Goal: Task Accomplishment & Management: Use online tool/utility

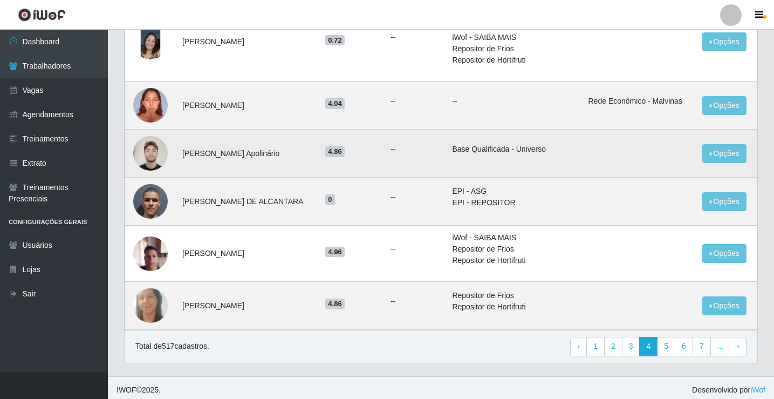
scroll to position [671, 0]
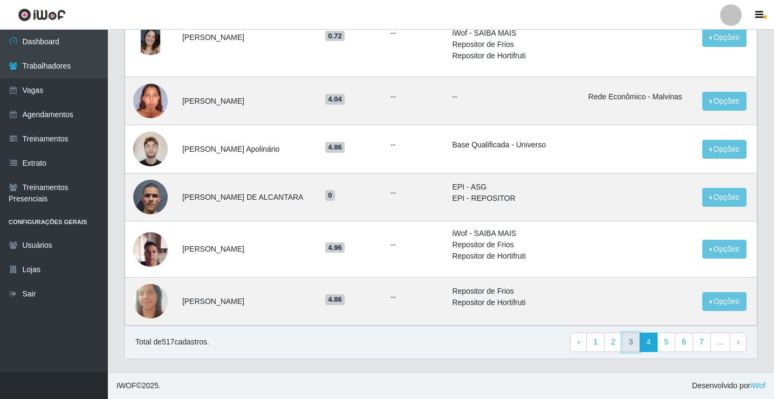
click at [631, 343] on link "3" at bounding box center [631, 341] width 18 height 19
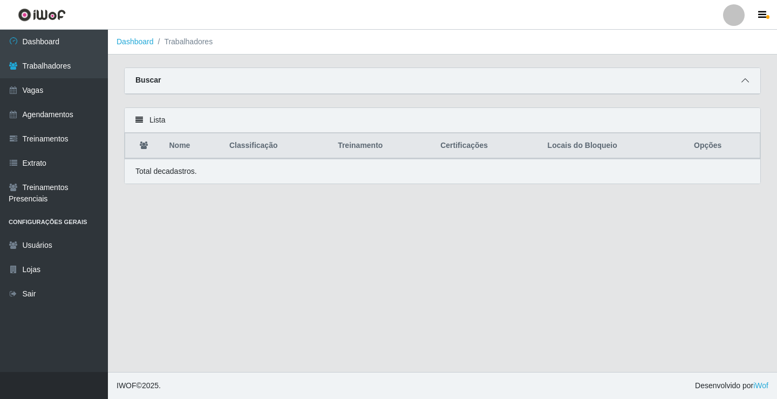
click at [747, 80] on icon at bounding box center [745, 81] width 8 height 8
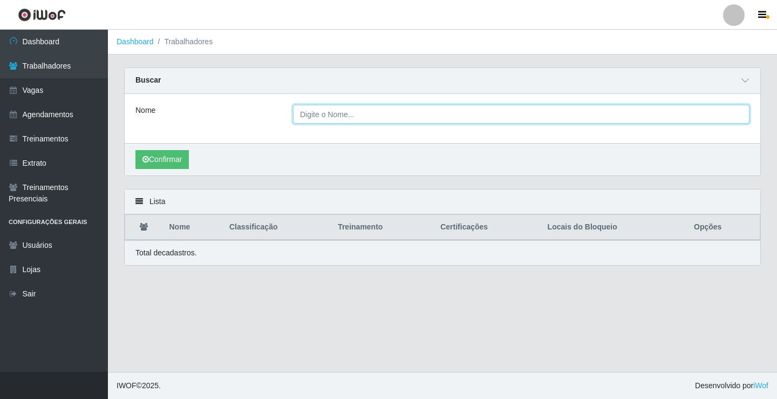
click at [325, 112] on input "Nome" at bounding box center [521, 114] width 456 height 19
type input "[PERSON_NAME]"
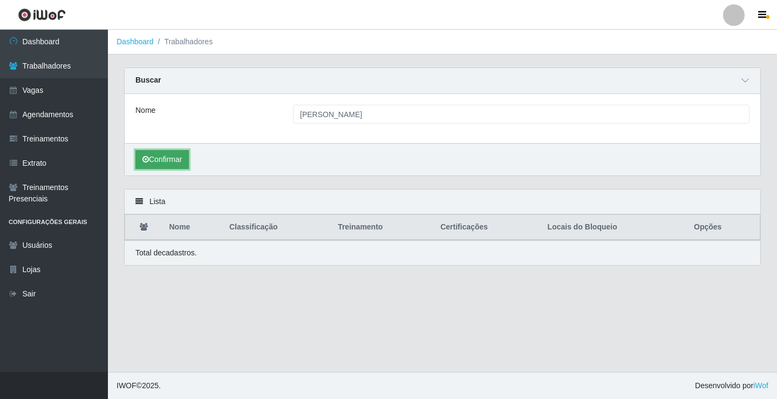
click at [176, 159] on button "Confirmar" at bounding box center [161, 159] width 53 height 19
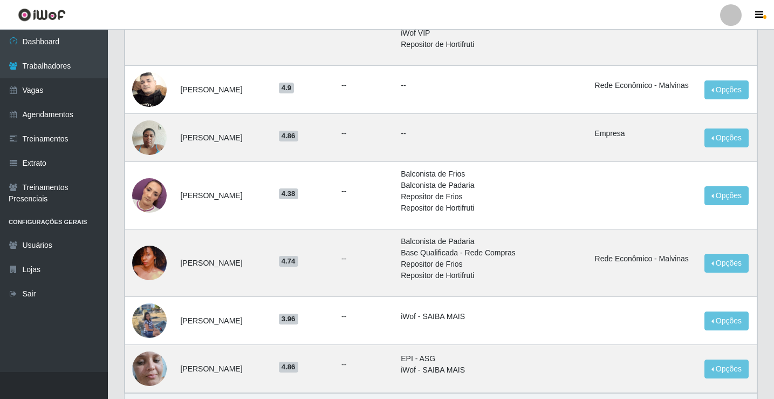
scroll to position [809, 0]
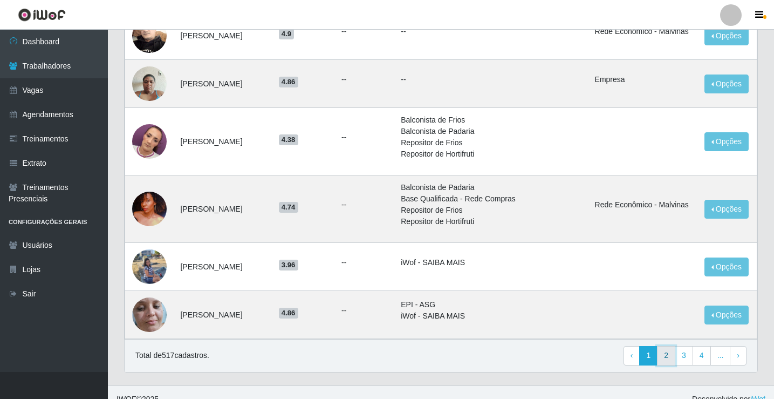
click at [666, 360] on link "2" at bounding box center [666, 355] width 18 height 19
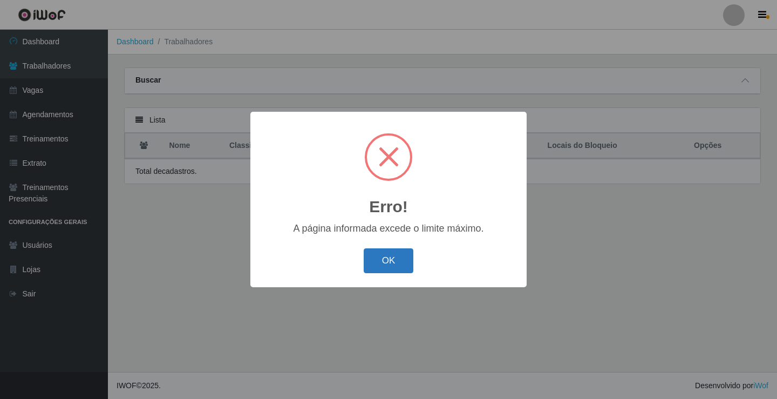
click at [396, 260] on button "OK" at bounding box center [389, 260] width 50 height 25
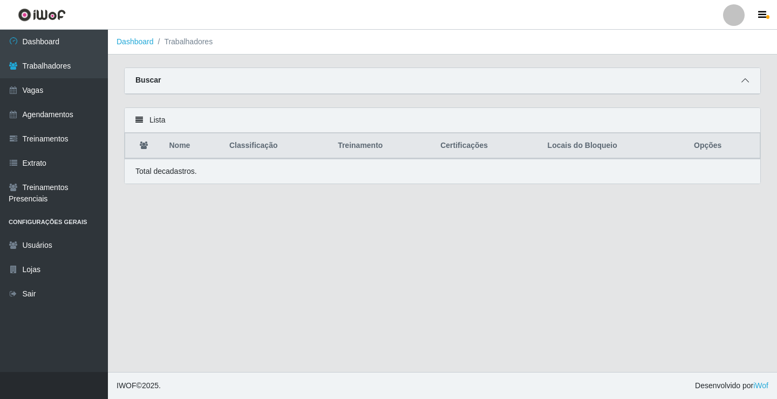
click at [747, 80] on icon at bounding box center [745, 81] width 8 height 8
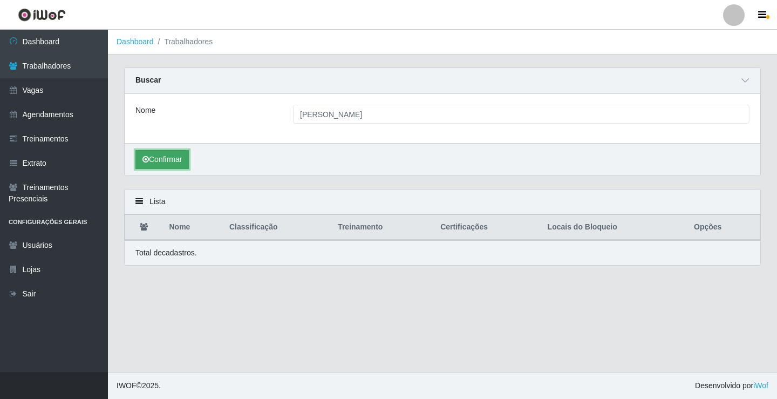
click at [159, 158] on button "Confirmar" at bounding box center [161, 159] width 53 height 19
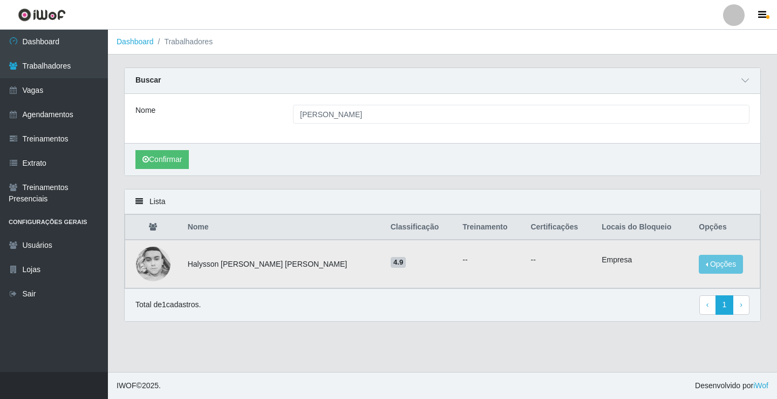
click at [155, 268] on img at bounding box center [153, 264] width 35 height 35
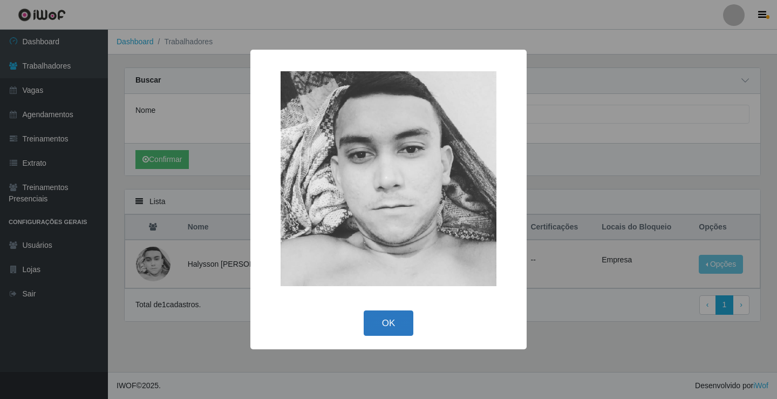
click at [400, 327] on button "OK" at bounding box center [389, 322] width 50 height 25
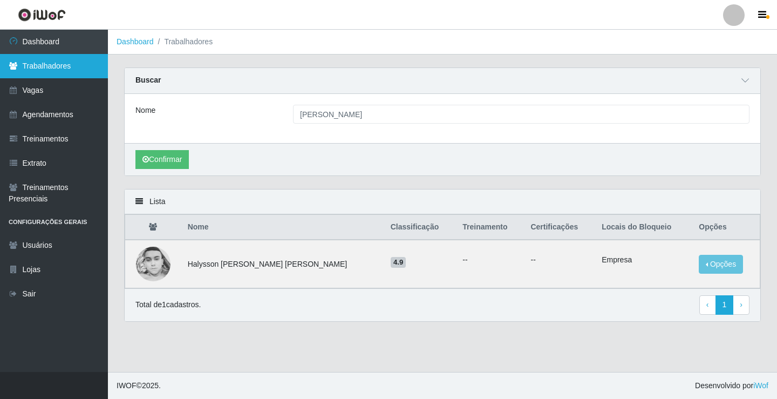
click at [47, 71] on link "Trabalhadores" at bounding box center [54, 66] width 108 height 24
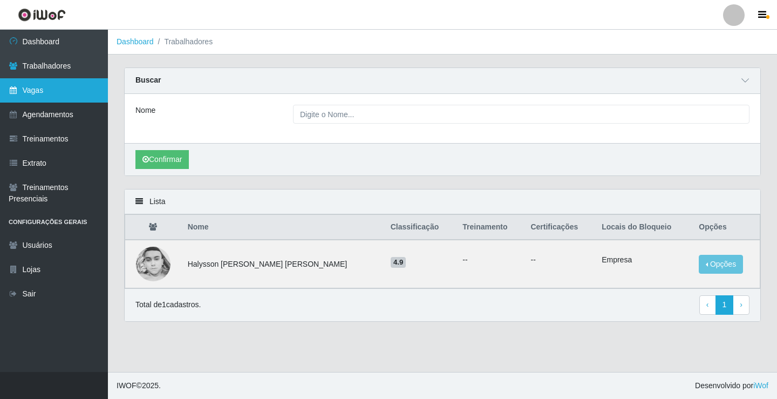
click at [45, 95] on link "Vagas" at bounding box center [54, 90] width 108 height 24
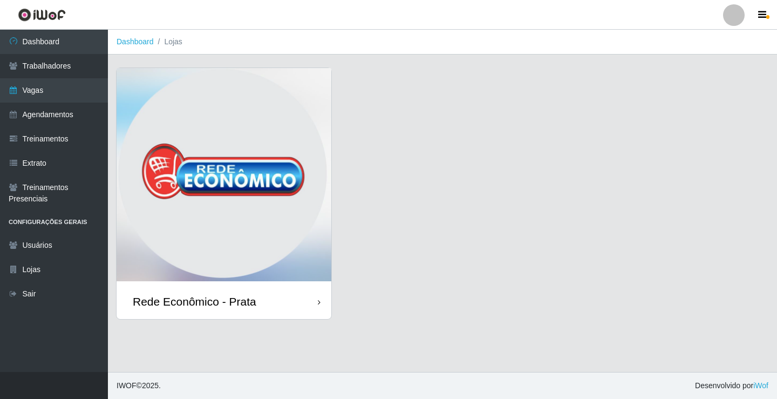
click at [262, 302] on div "Rede Econômico - Prata" at bounding box center [224, 301] width 215 height 35
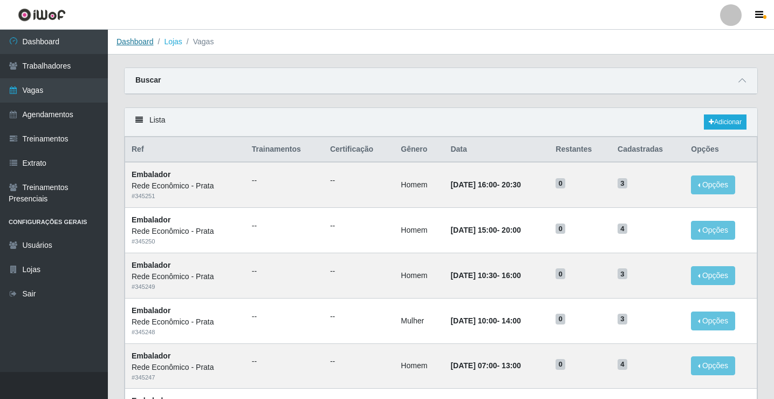
click at [144, 44] on link "Dashboard" at bounding box center [135, 41] width 37 height 9
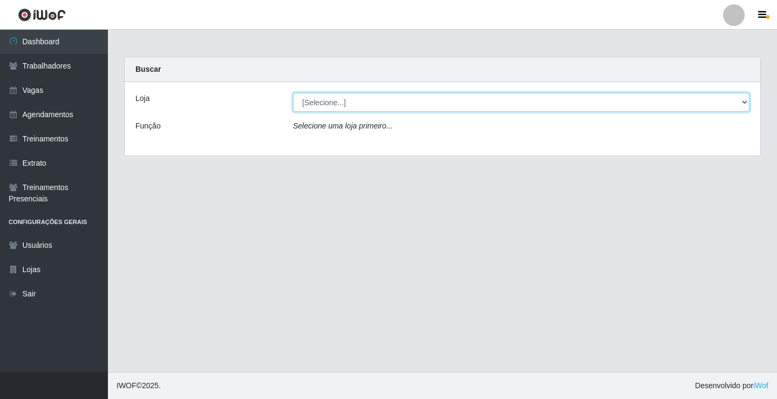
click at [323, 101] on select "[Selecione...] Rede Econômico - Prata" at bounding box center [521, 102] width 456 height 19
select select "192"
click at [293, 93] on select "[Selecione...] Rede Econômico - Prata" at bounding box center [521, 102] width 456 height 19
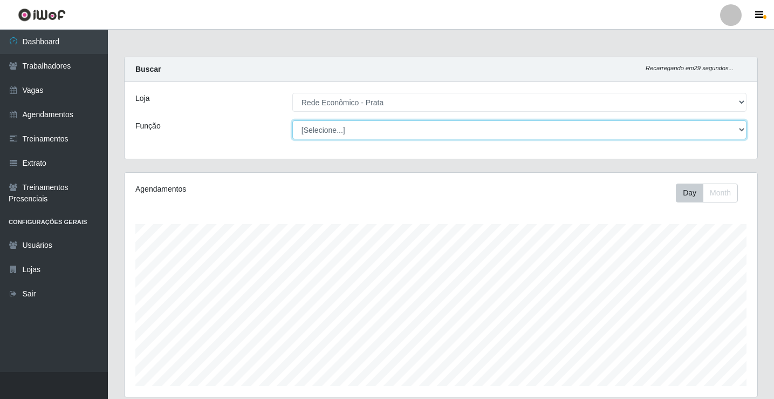
scroll to position [224, 633]
click at [331, 131] on select "[Selecione...] ASG ASG + ASG ++ Embalador Embalador + Embalador ++ Operador de …" at bounding box center [519, 129] width 454 height 19
select select "1"
click at [292, 120] on select "[Selecione...] ASG ASG + ASG ++ Embalador Embalador + Embalador ++ Operador de …" at bounding box center [519, 129] width 454 height 19
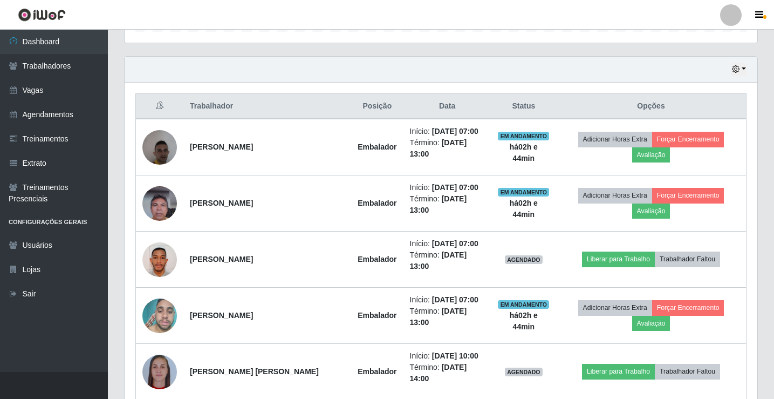
scroll to position [378, 0]
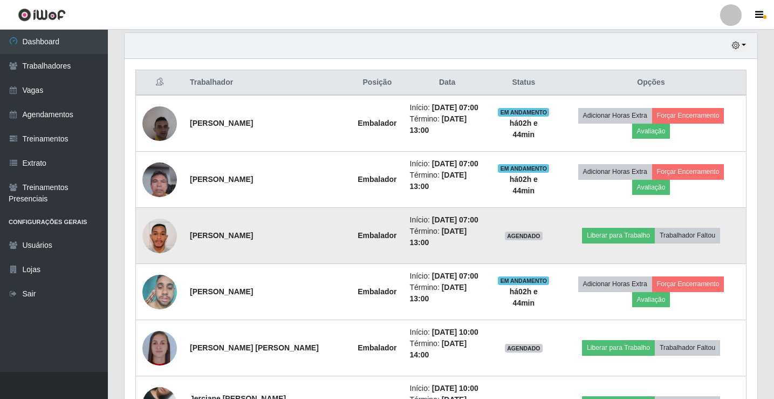
click at [157, 240] on img at bounding box center [159, 236] width 35 height 62
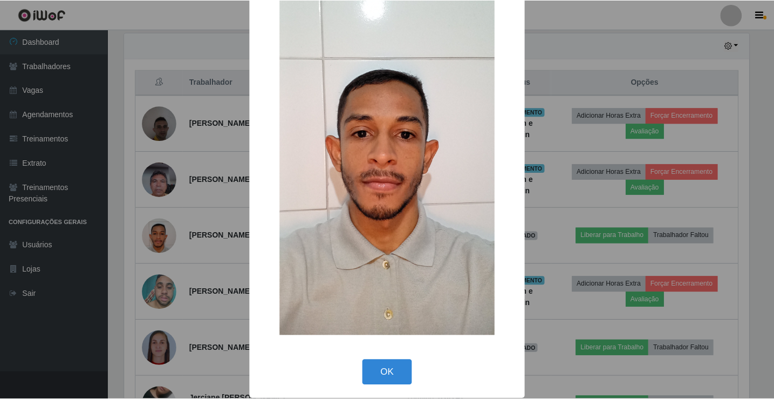
scroll to position [79, 0]
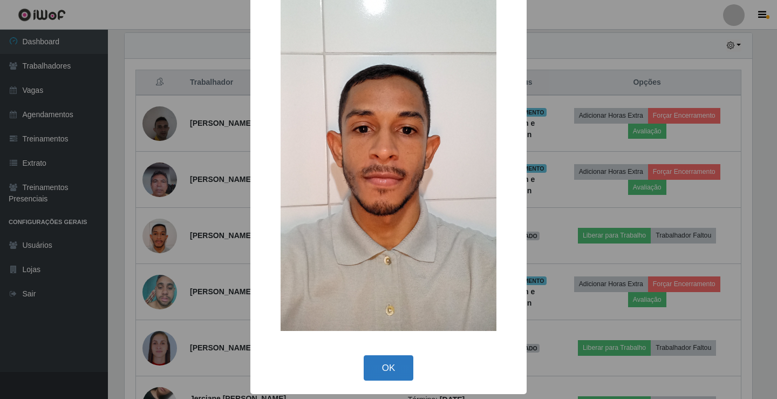
click at [398, 365] on button "OK" at bounding box center [389, 367] width 50 height 25
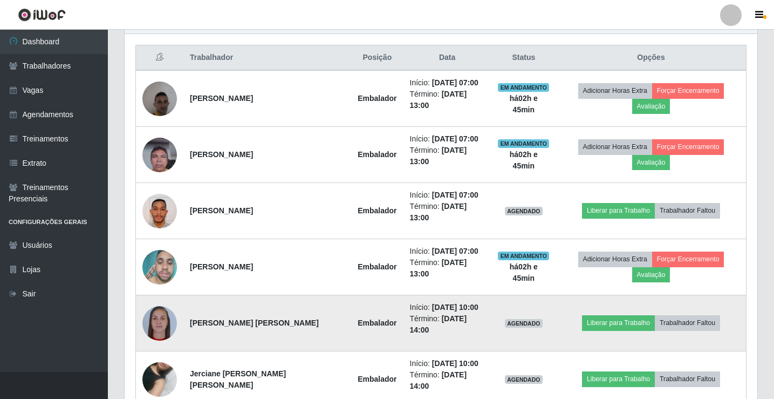
scroll to position [378, 0]
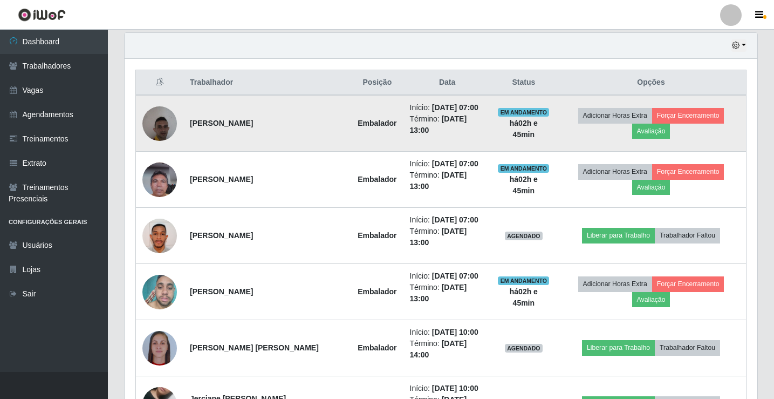
click at [162, 124] on img at bounding box center [159, 123] width 35 height 46
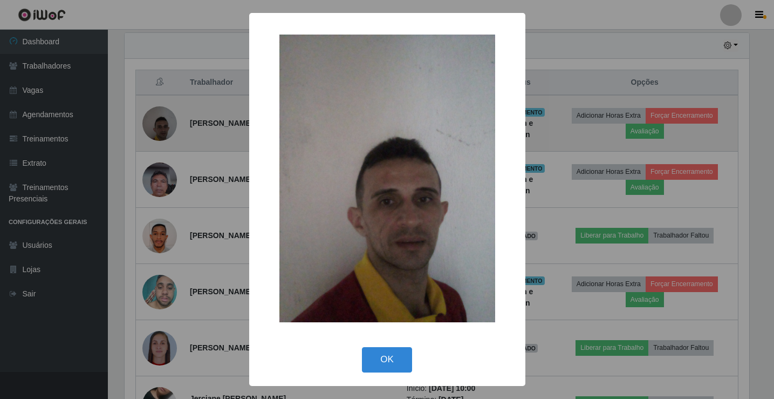
scroll to position [224, 627]
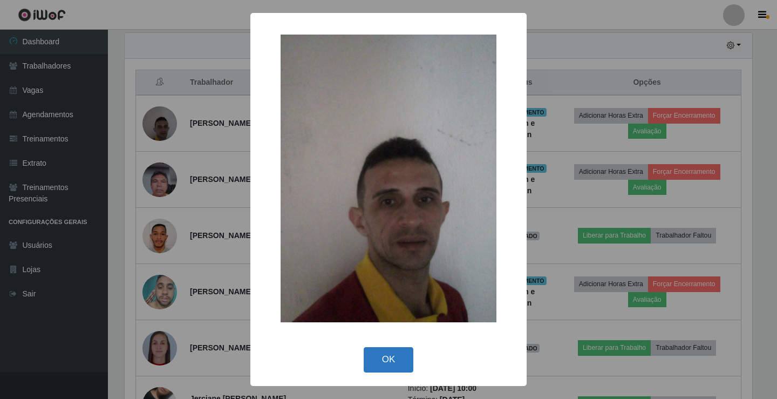
click at [388, 362] on button "OK" at bounding box center [389, 359] width 50 height 25
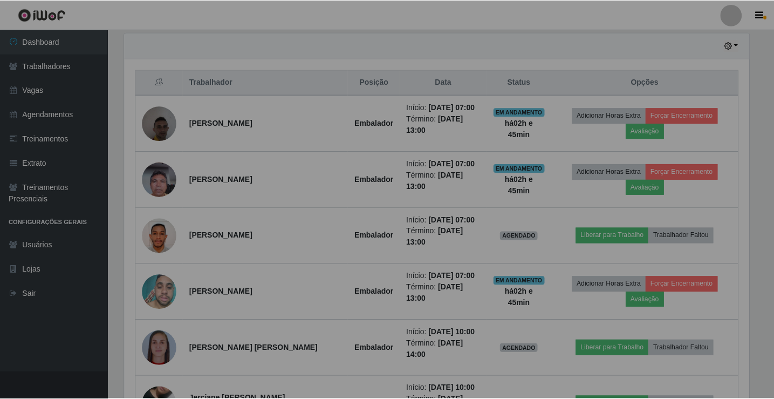
scroll to position [224, 633]
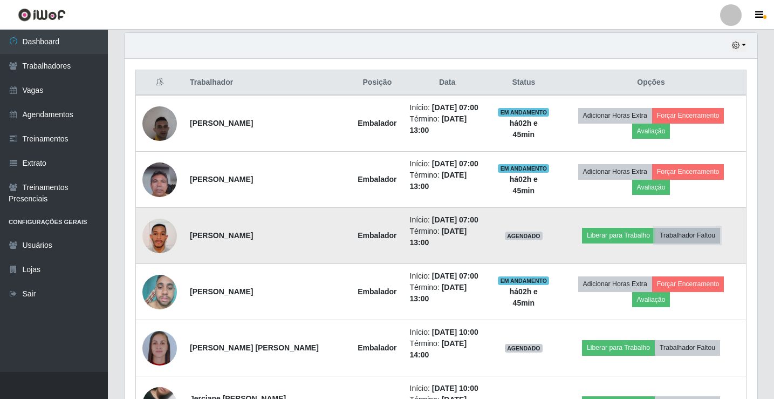
click at [675, 231] on button "Trabalhador Faltou" at bounding box center [687, 235] width 65 height 15
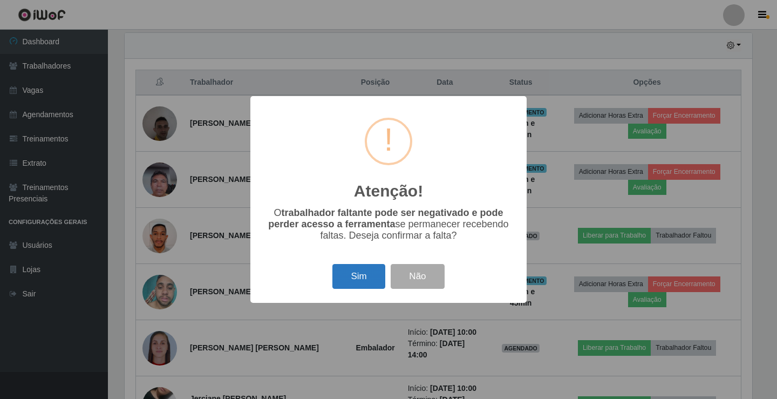
click at [353, 274] on button "Sim" at bounding box center [358, 276] width 52 height 25
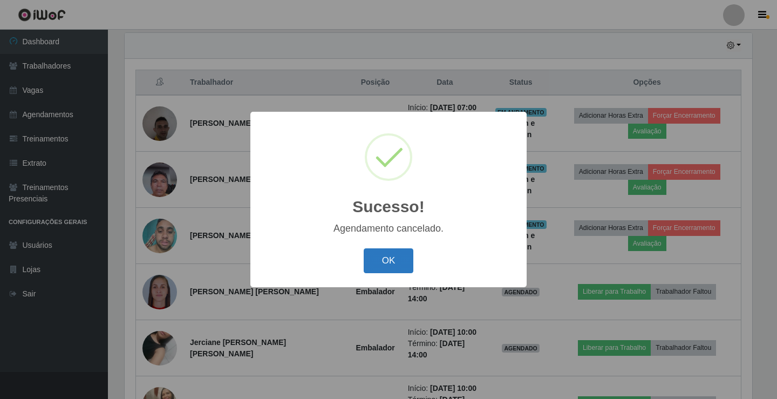
click at [382, 258] on button "OK" at bounding box center [389, 260] width 50 height 25
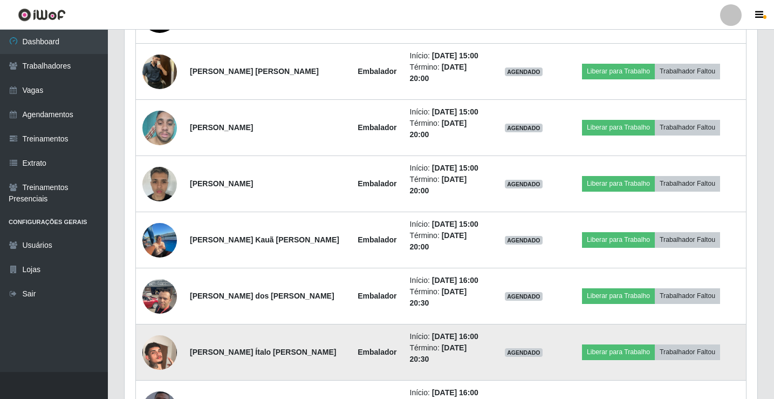
scroll to position [916, 0]
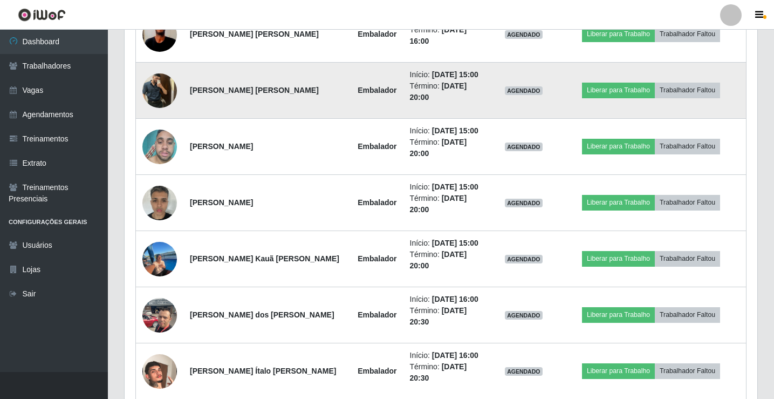
click at [160, 91] on img at bounding box center [159, 90] width 35 height 46
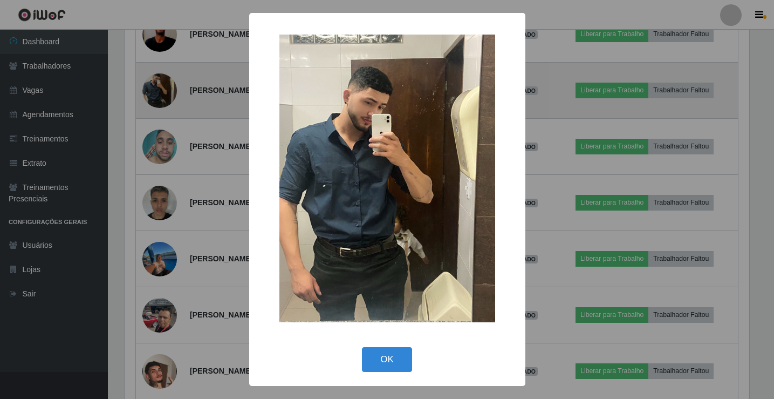
scroll to position [224, 627]
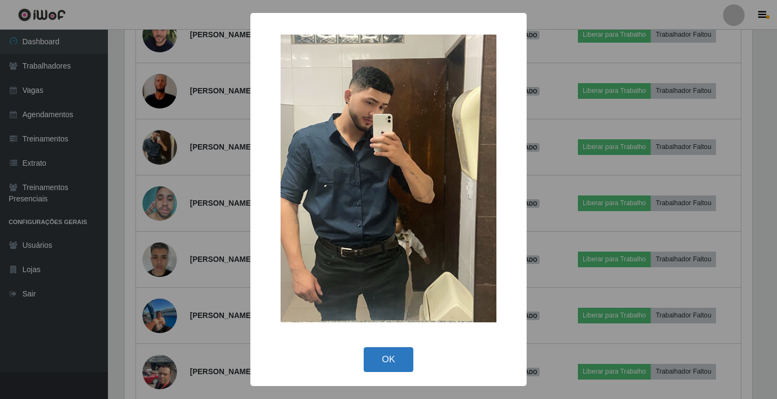
click at [397, 359] on button "OK" at bounding box center [389, 359] width 50 height 25
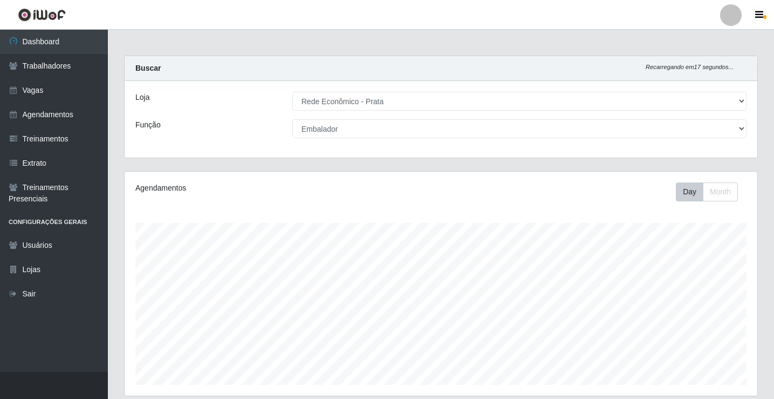
scroll to position [0, 0]
click at [56, 84] on link "Vagas" at bounding box center [54, 90] width 108 height 24
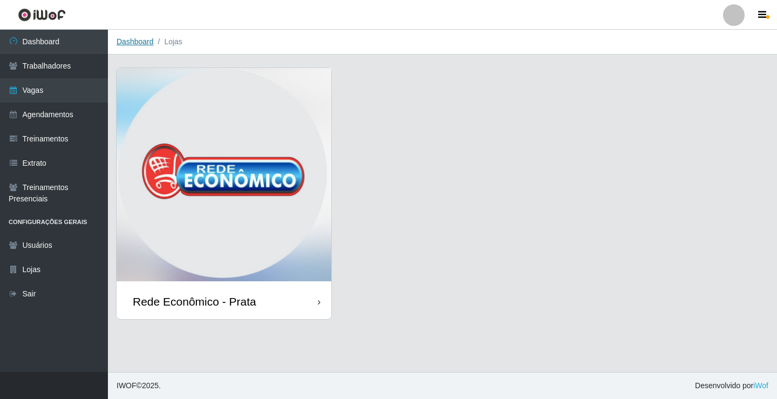
click at [142, 42] on link "Dashboard" at bounding box center [135, 41] width 37 height 9
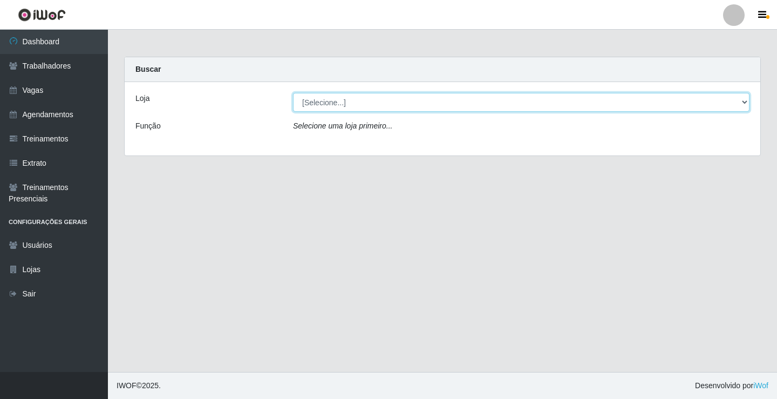
click at [322, 103] on select "[Selecione...] Rede Econômico - Prata" at bounding box center [521, 102] width 456 height 19
select select "192"
click at [293, 93] on select "[Selecione...] Rede Econômico - Prata" at bounding box center [521, 102] width 456 height 19
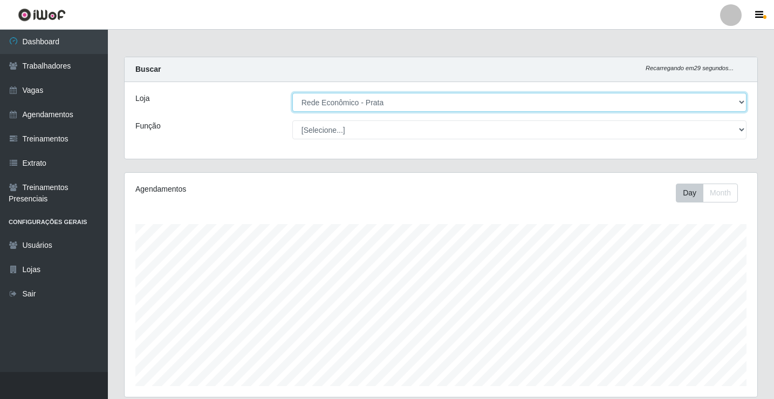
scroll to position [224, 633]
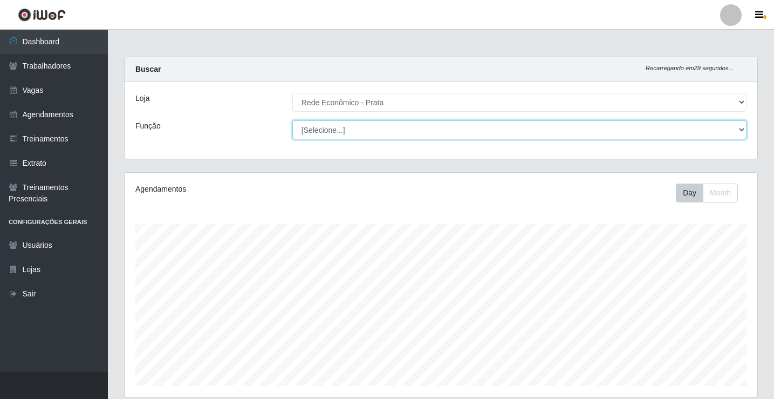
click at [338, 134] on select "[Selecione...] ASG ASG + ASG ++ Embalador Embalador + Embalador ++ Operador de …" at bounding box center [519, 129] width 454 height 19
select select "1"
click at [292, 120] on select "[Selecione...] ASG ASG + ASG ++ Embalador Embalador + Embalador ++ Operador de …" at bounding box center [519, 129] width 454 height 19
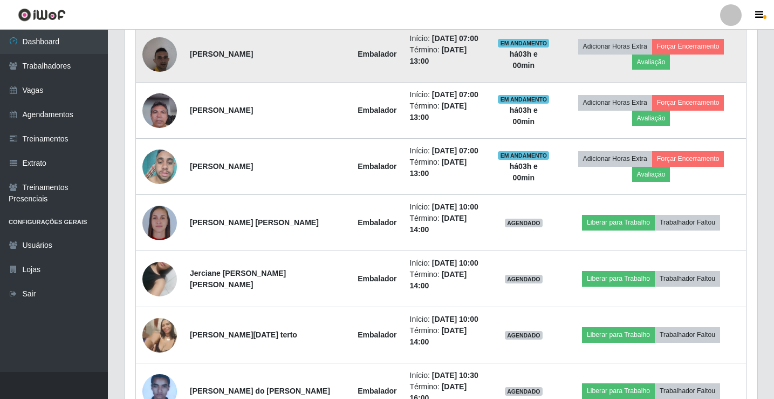
scroll to position [486, 0]
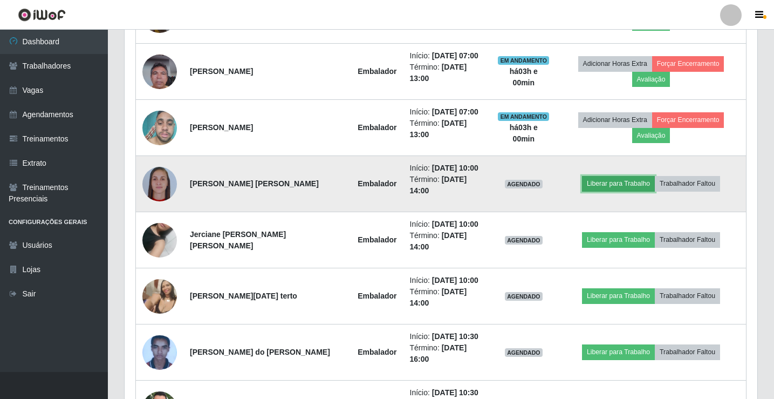
click at [628, 183] on button "Liberar para Trabalho" at bounding box center [618, 183] width 73 height 15
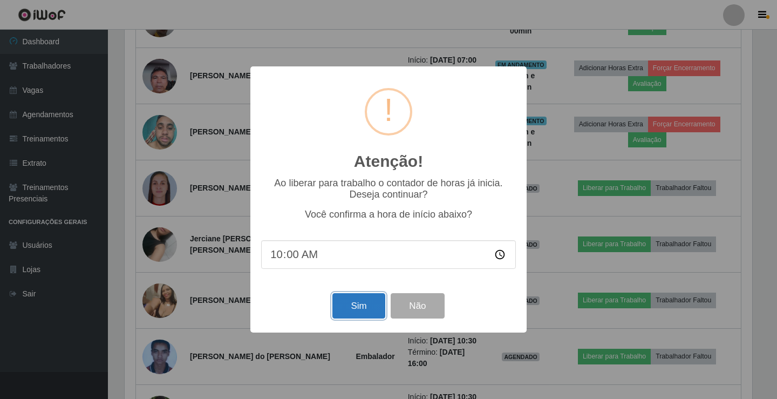
click at [358, 312] on button "Sim" at bounding box center [358, 305] width 52 height 25
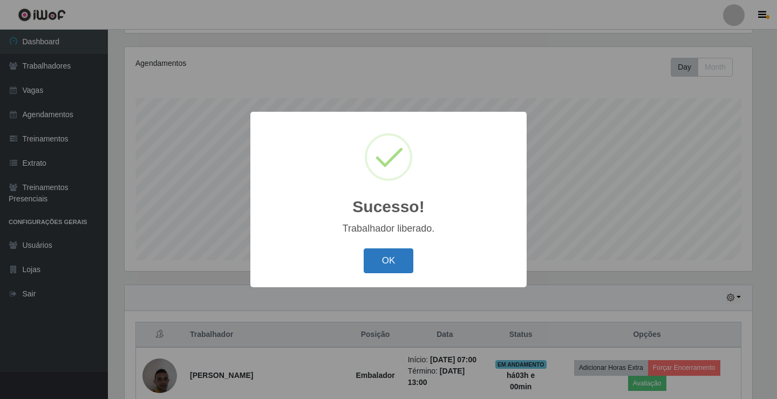
click at [407, 258] on button "OK" at bounding box center [389, 260] width 50 height 25
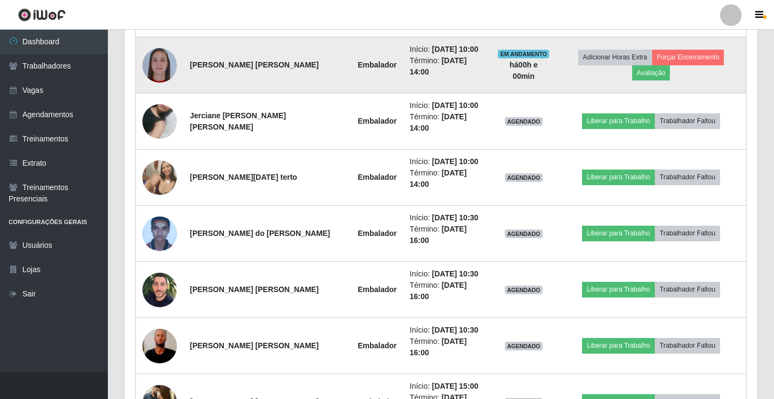
scroll to position [611, 0]
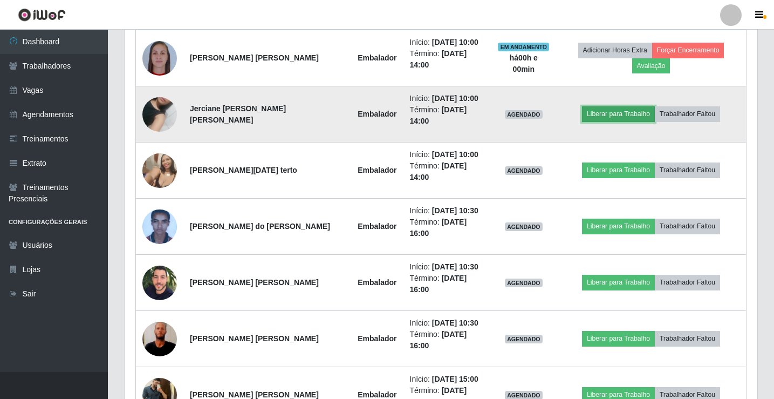
click at [620, 115] on button "Liberar para Trabalho" at bounding box center [618, 113] width 73 height 15
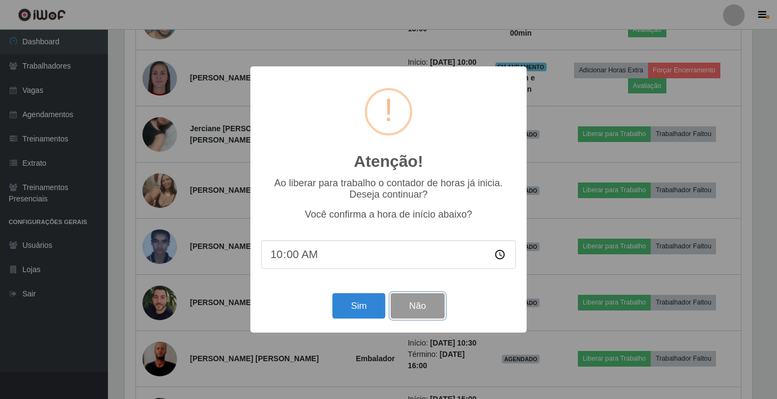
click at [422, 313] on button "Não" at bounding box center [417, 305] width 53 height 25
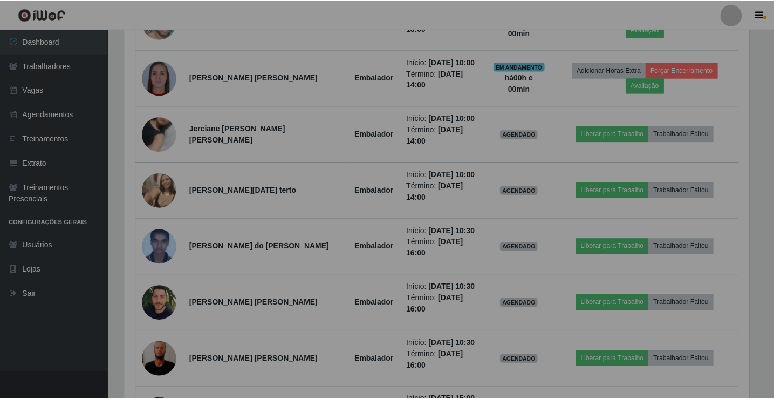
scroll to position [224, 633]
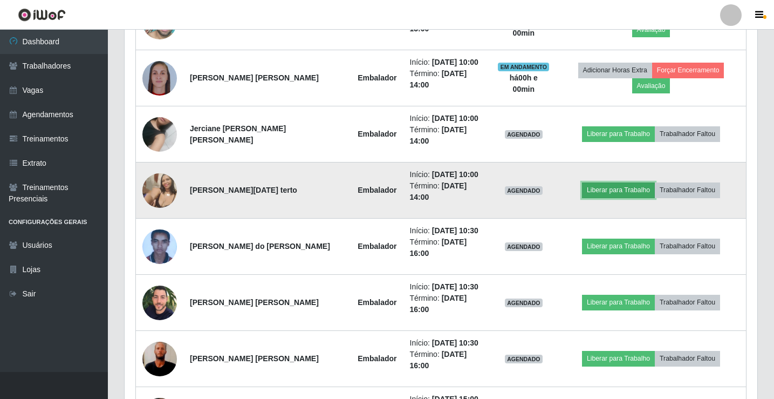
click at [616, 190] on button "Liberar para Trabalho" at bounding box center [618, 189] width 73 height 15
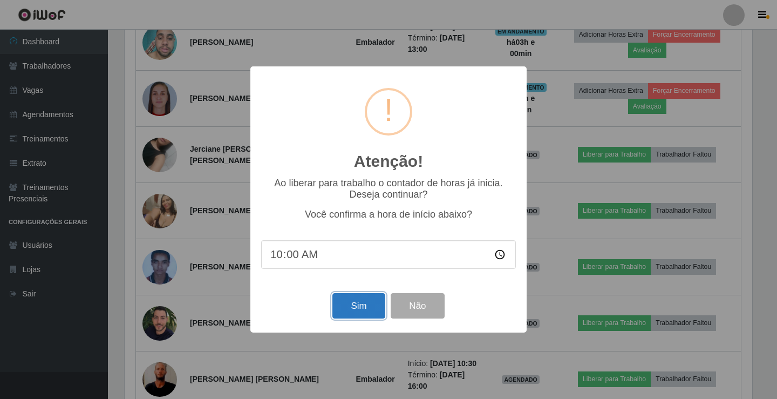
click at [348, 316] on button "Sim" at bounding box center [358, 305] width 52 height 25
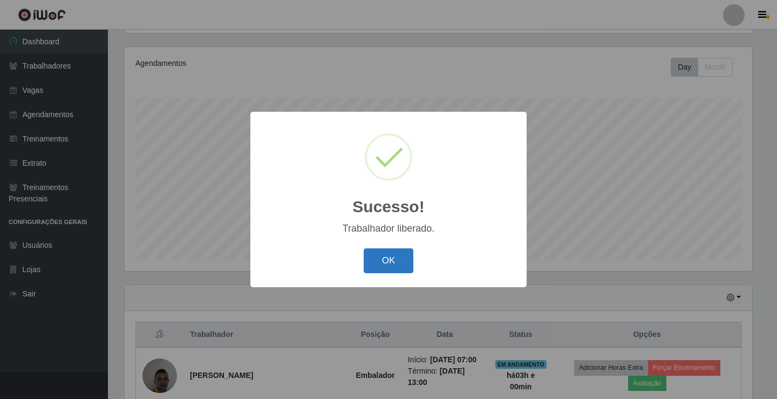
click at [394, 264] on button "OK" at bounding box center [389, 260] width 50 height 25
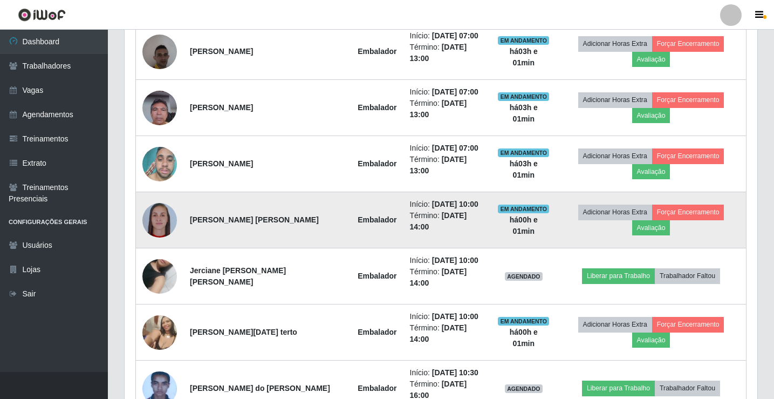
scroll to position [503, 0]
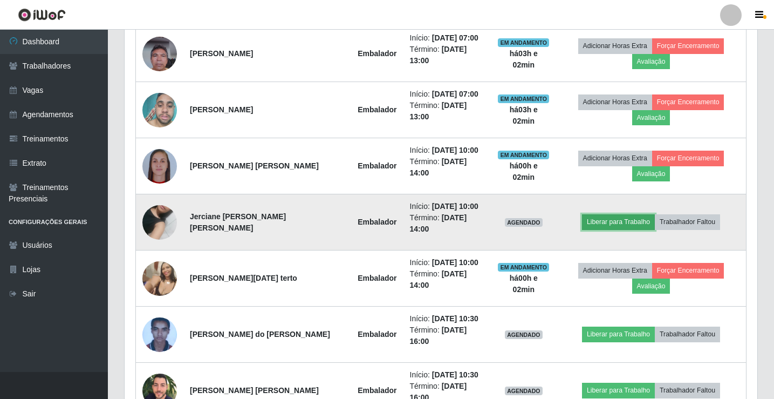
click at [628, 220] on button "Liberar para Trabalho" at bounding box center [618, 221] width 73 height 15
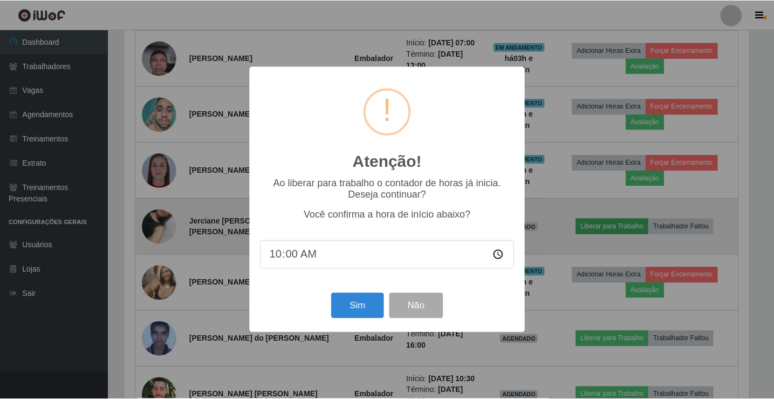
scroll to position [224, 627]
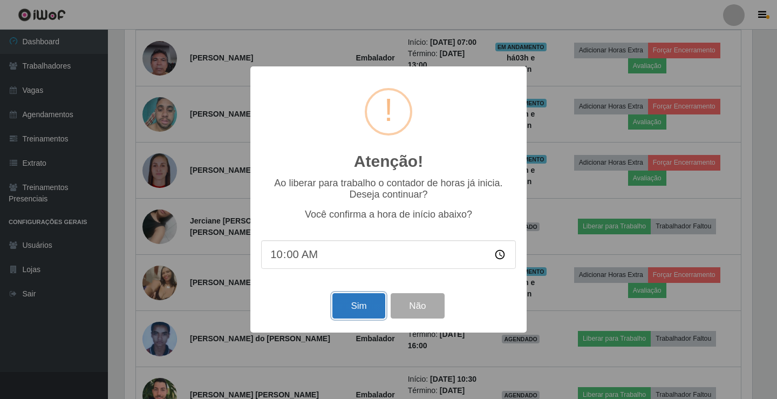
click at [363, 309] on button "Sim" at bounding box center [358, 305] width 52 height 25
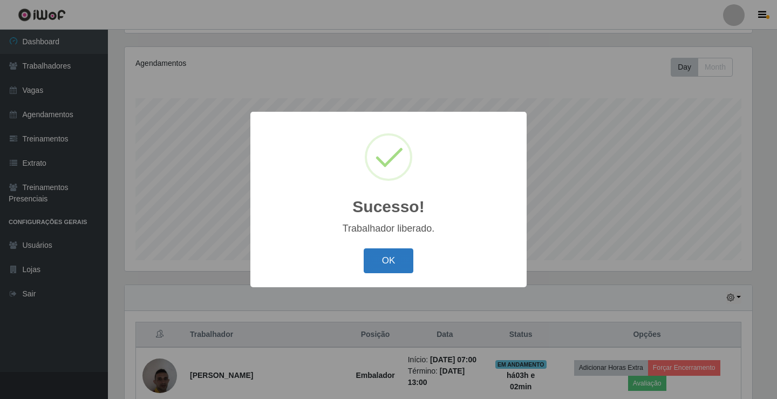
click at [393, 251] on button "OK" at bounding box center [389, 260] width 50 height 25
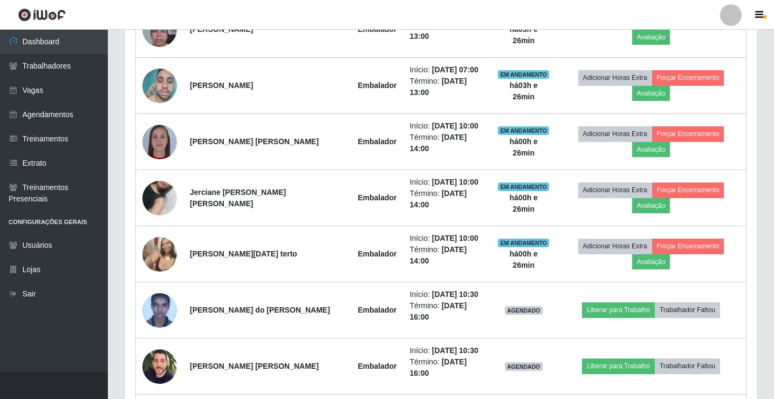
scroll to position [593, 0]
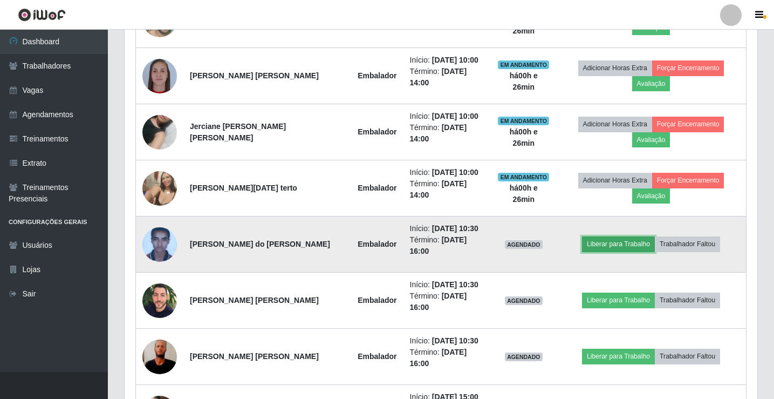
click at [626, 242] on button "Liberar para Trabalho" at bounding box center [618, 243] width 73 height 15
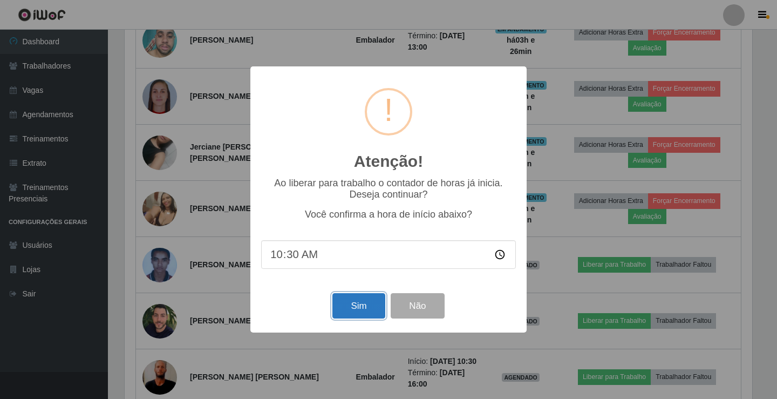
click at [357, 299] on button "Sim" at bounding box center [358, 305] width 52 height 25
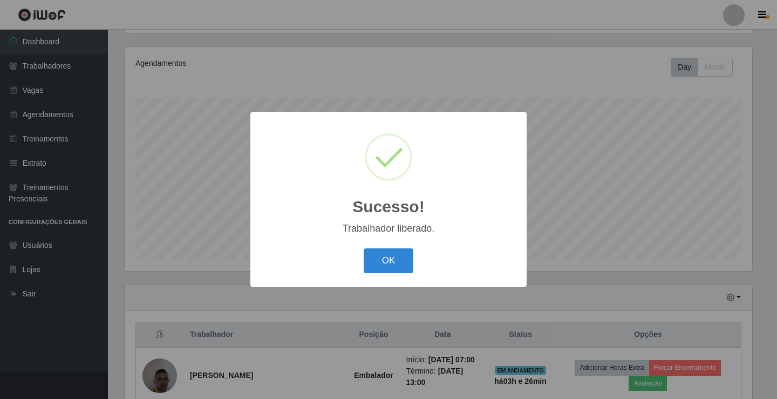
click at [380, 246] on div "OK Cancel" at bounding box center [388, 260] width 255 height 31
click at [388, 262] on button "OK" at bounding box center [389, 260] width 50 height 25
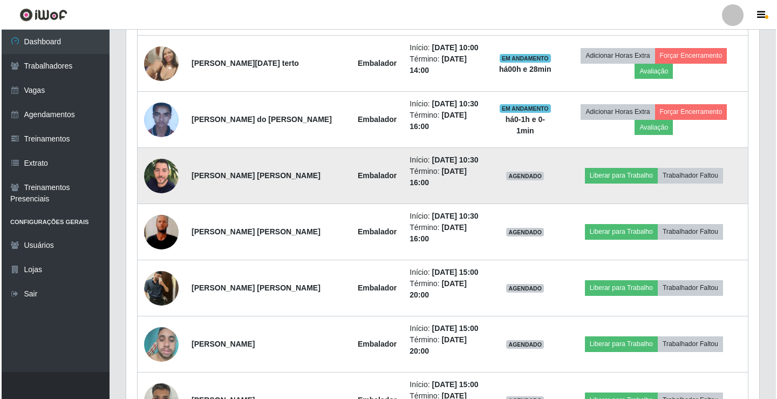
scroll to position [719, 0]
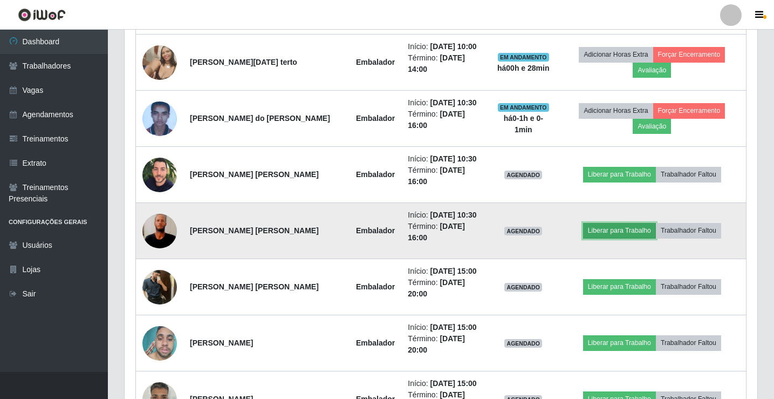
click at [624, 230] on button "Liberar para Trabalho" at bounding box center [619, 230] width 73 height 15
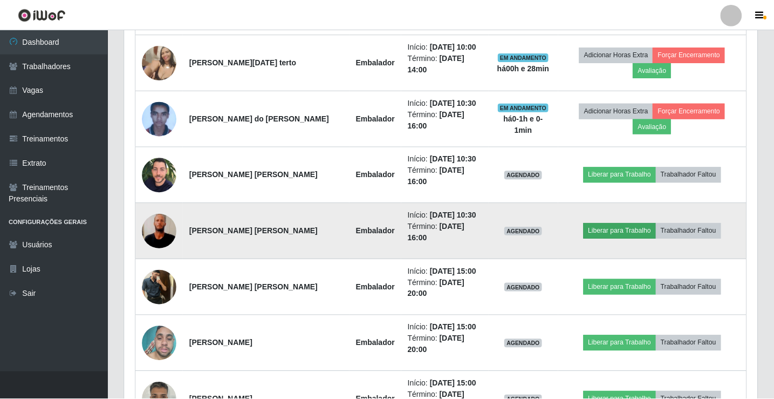
scroll to position [224, 627]
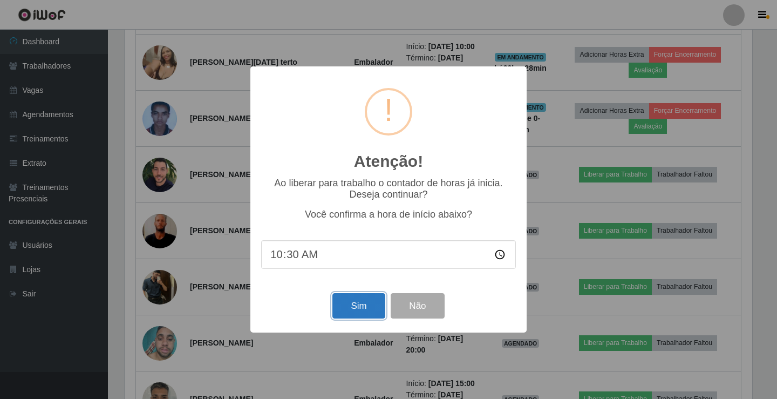
click at [359, 306] on button "Sim" at bounding box center [358, 305] width 52 height 25
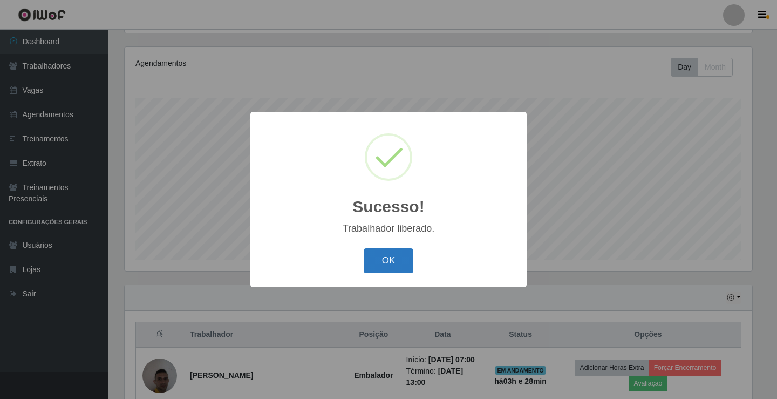
click at [399, 258] on button "OK" at bounding box center [389, 260] width 50 height 25
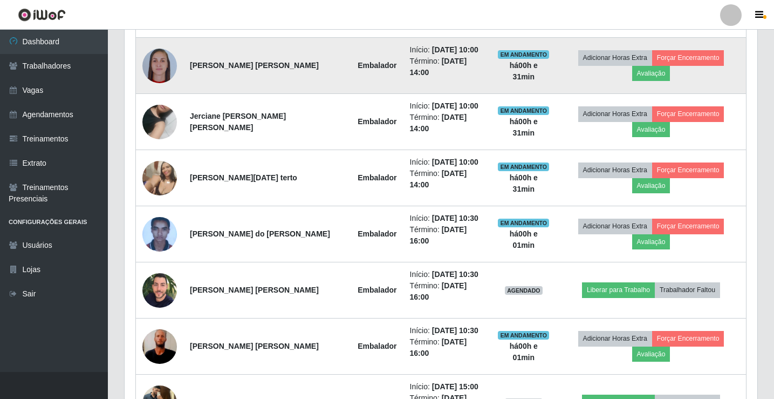
scroll to position [611, 0]
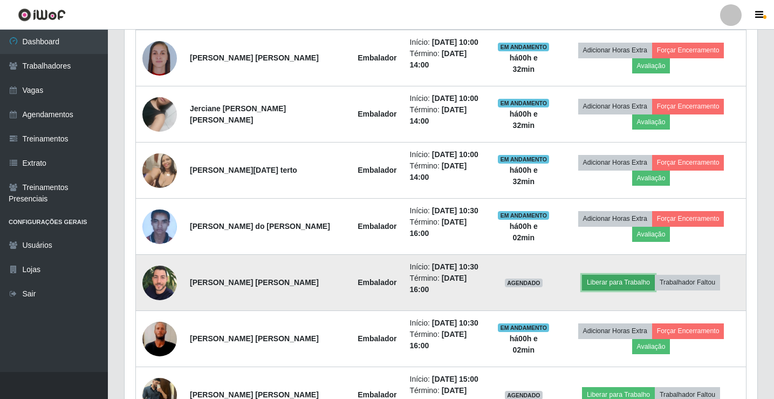
click at [610, 281] on button "Liberar para Trabalho" at bounding box center [618, 282] width 73 height 15
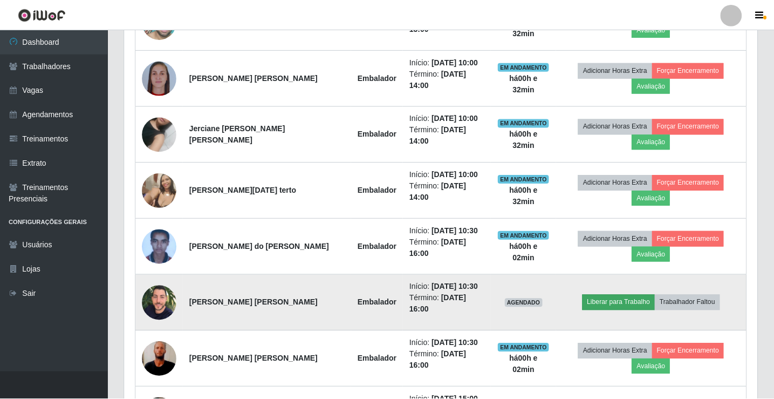
scroll to position [224, 627]
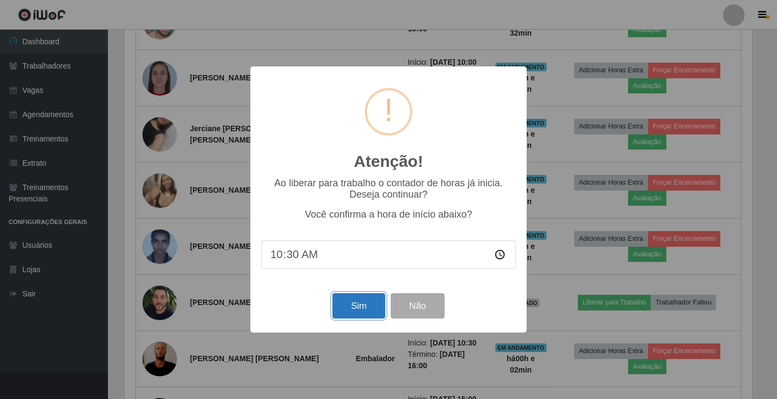
click at [355, 308] on button "Sim" at bounding box center [358, 305] width 52 height 25
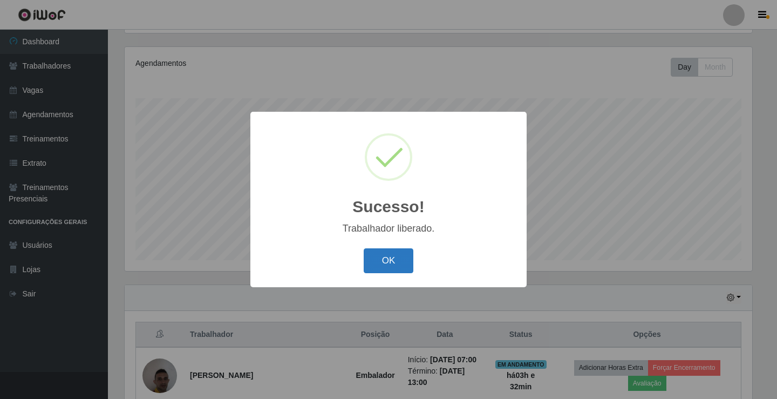
click at [403, 258] on button "OK" at bounding box center [389, 260] width 50 height 25
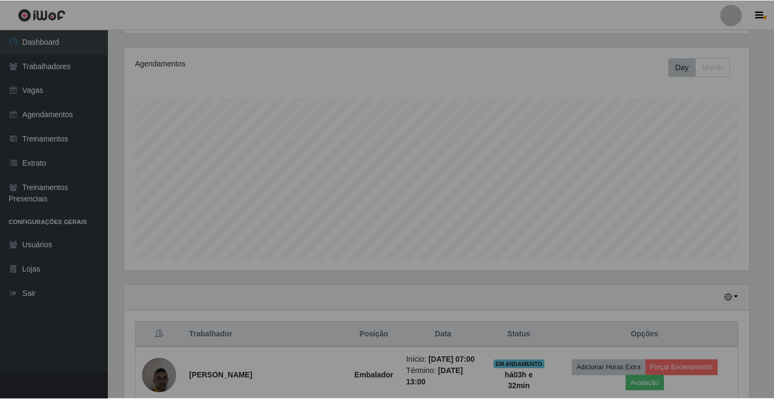
scroll to position [224, 633]
